Goal: Register for event/course

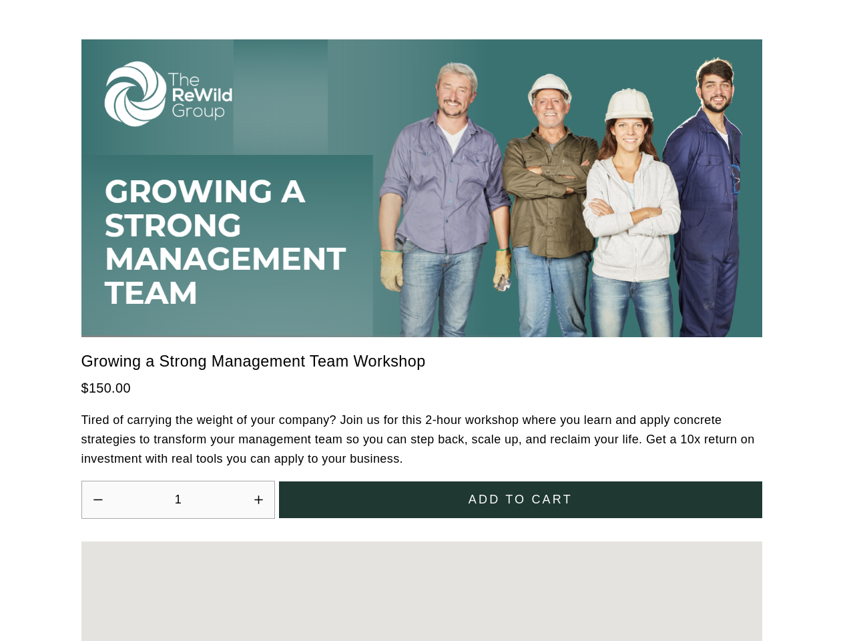
scroll to position [3691, 0]
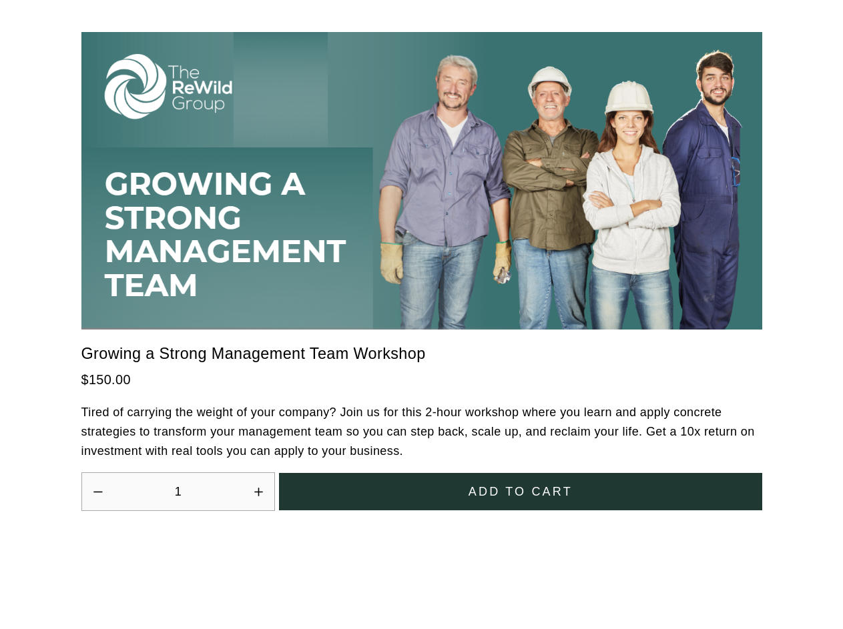
scroll to position [3691, 0]
